Goal: Transaction & Acquisition: Purchase product/service

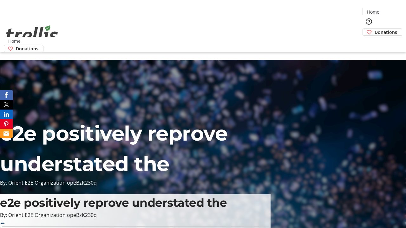
click at [374, 29] on span "Donations" at bounding box center [385, 32] width 23 height 7
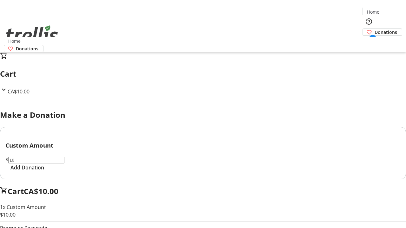
select select "CA"
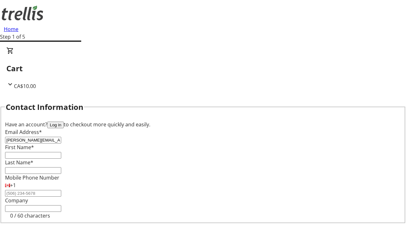
type input "[PERSON_NAME][EMAIL_ADDRESS][DOMAIN_NAME]"
type input "[PERSON_NAME]"
type input "[STREET_ADDRESS][PERSON_NAME]"
type input "Kelowna"
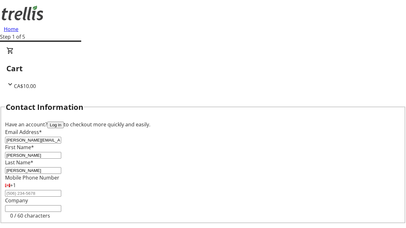
scroll to position [85, 0]
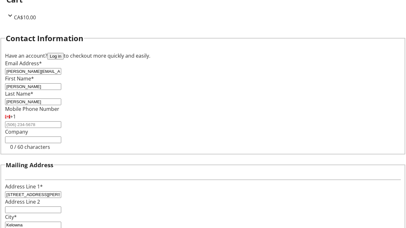
select select "BC"
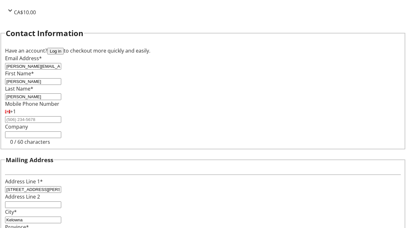
type input "Kelowna"
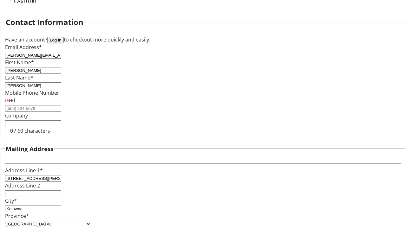
type input "V1Y 0C2"
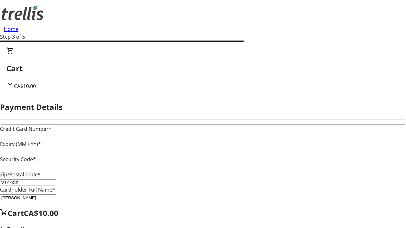
type input "V1Y 0C2"
